Goal: Information Seeking & Learning: Check status

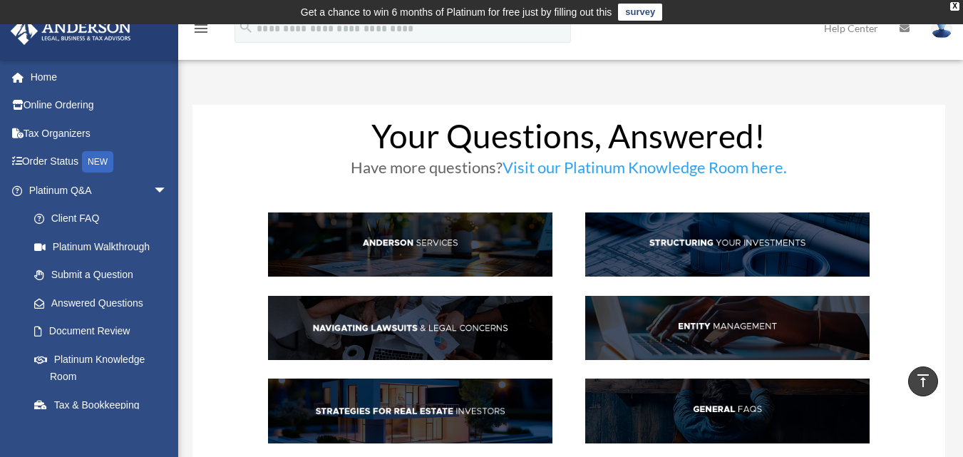
scroll to position [2053, 0]
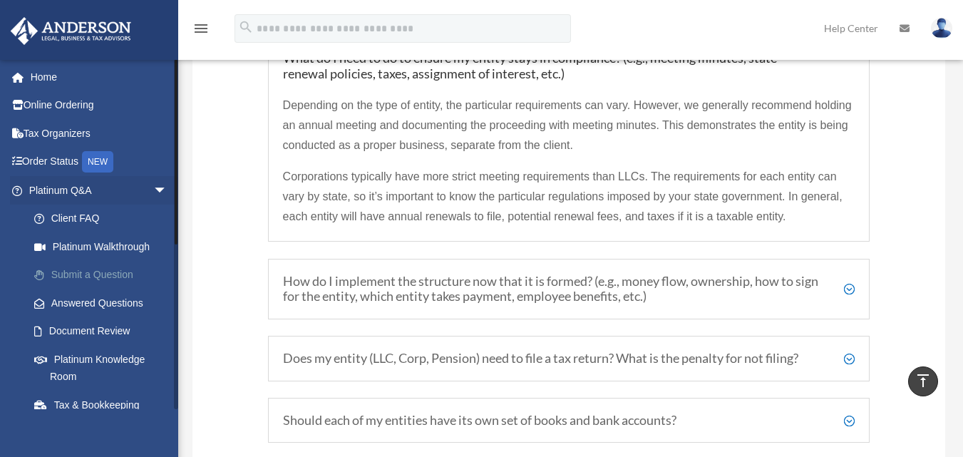
click at [79, 273] on link "Submit a Question" at bounding box center [104, 275] width 169 height 29
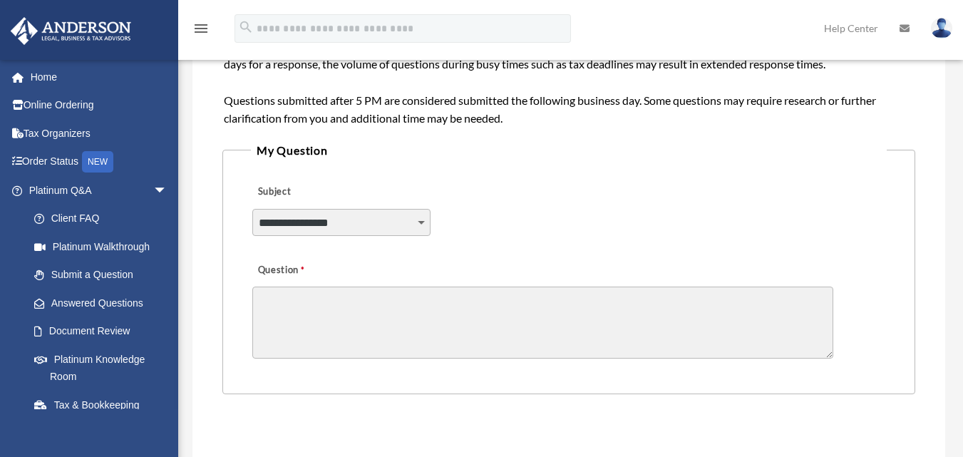
scroll to position [295, 0]
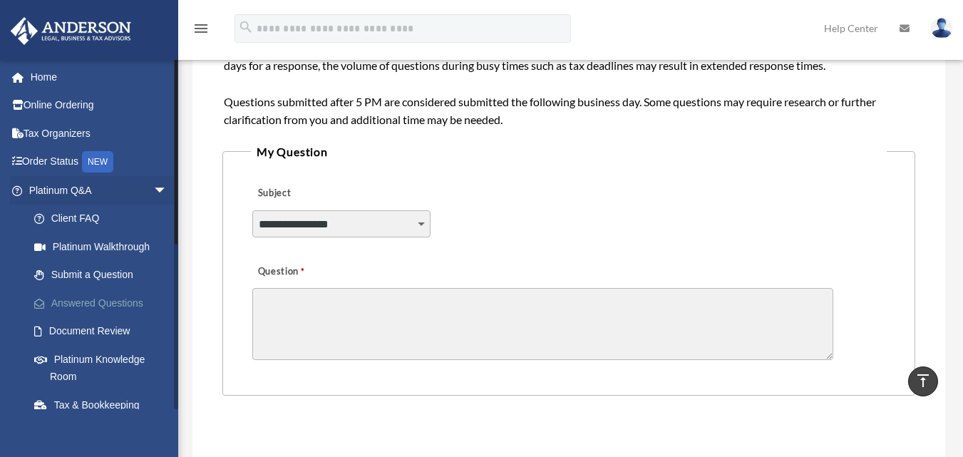
click at [104, 300] on link "Answered Questions" at bounding box center [104, 303] width 169 height 29
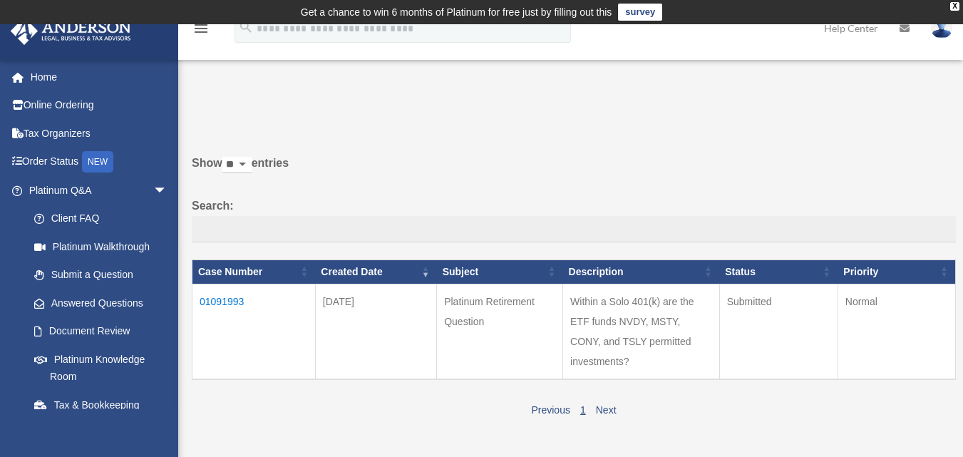
click at [237, 300] on td "01091993" at bounding box center [254, 332] width 123 height 96
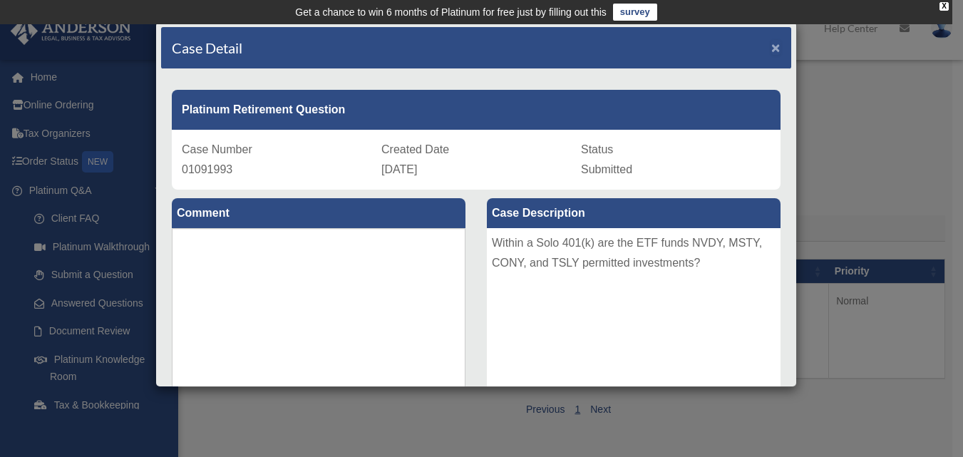
click at [772, 51] on span "×" at bounding box center [776, 47] width 9 height 16
